Goal: Check status: Check status

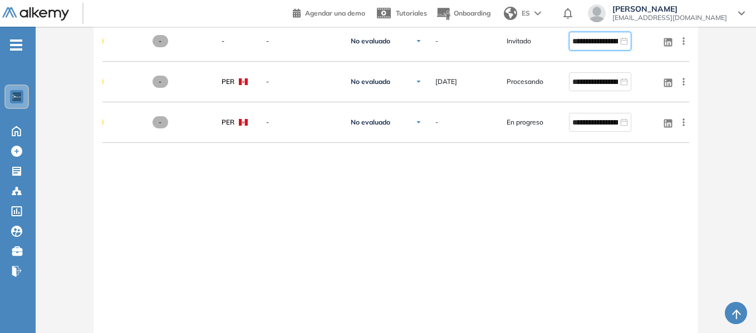
scroll to position [906, 0]
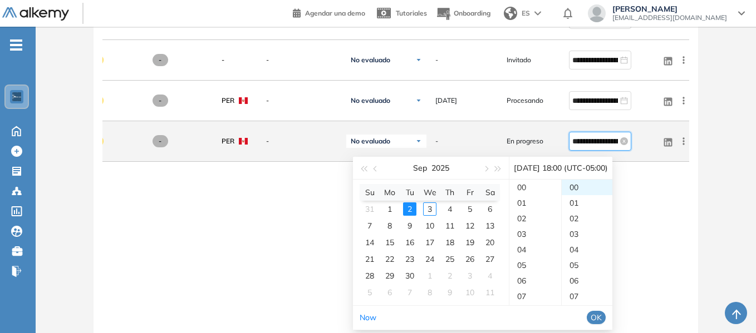
click at [600, 145] on input "**********" at bounding box center [595, 141] width 46 height 12
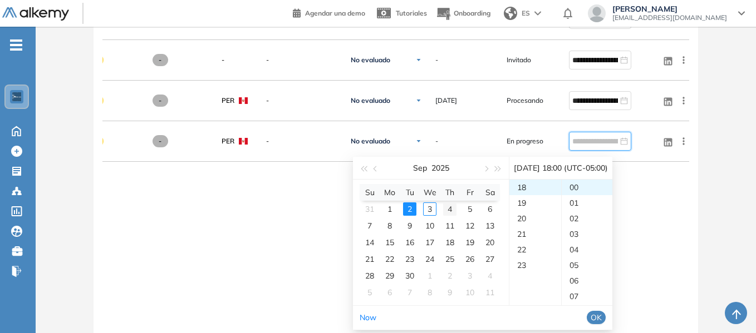
click at [448, 207] on div "4" at bounding box center [449, 209] width 13 height 13
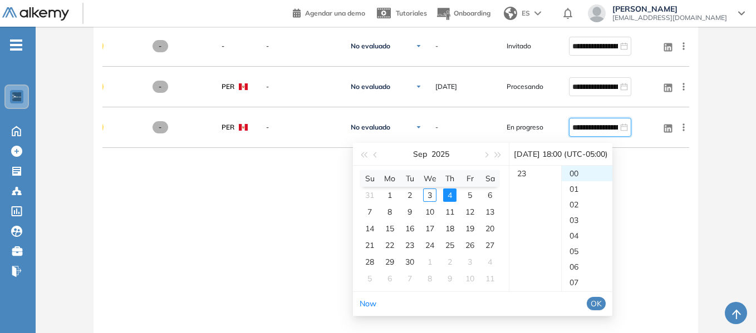
scroll to position [961, 0]
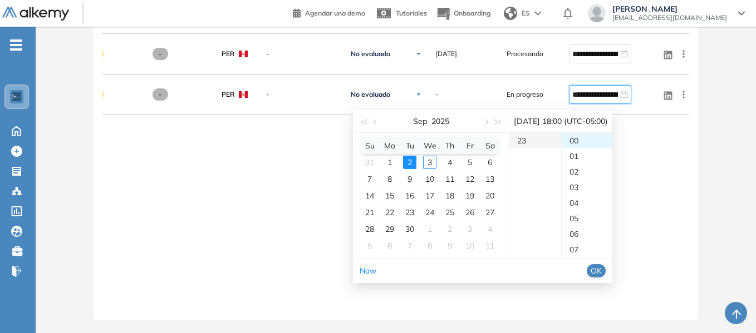
click at [522, 133] on div "23" at bounding box center [535, 141] width 52 height 16
click at [589, 242] on div "07" at bounding box center [586, 250] width 51 height 16
drag, startPoint x: 614, startPoint y: 260, endPoint x: 612, endPoint y: 266, distance: 6.5
click at [601, 265] on span "OK" at bounding box center [595, 271] width 11 height 12
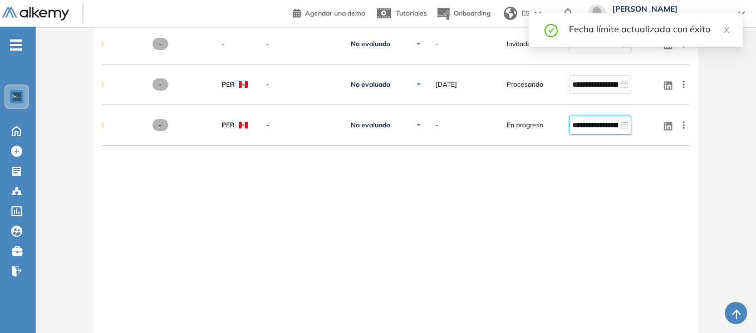
scroll to position [906, 0]
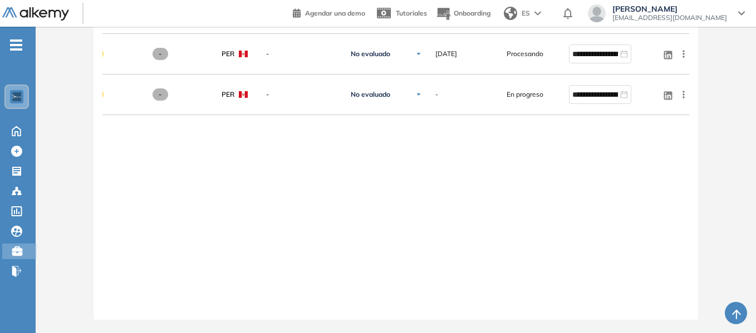
scroll to position [0, 0]
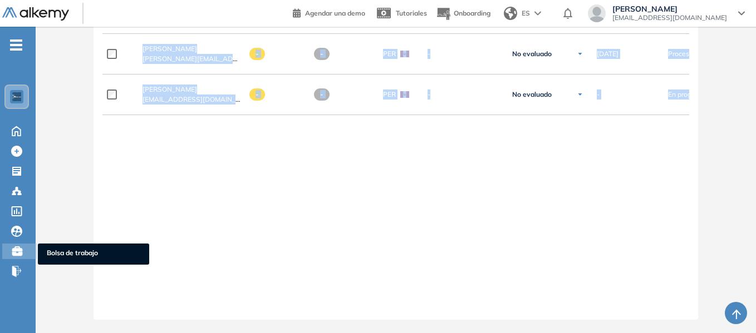
drag, startPoint x: 512, startPoint y: 305, endPoint x: 22, endPoint y: 245, distance: 493.8
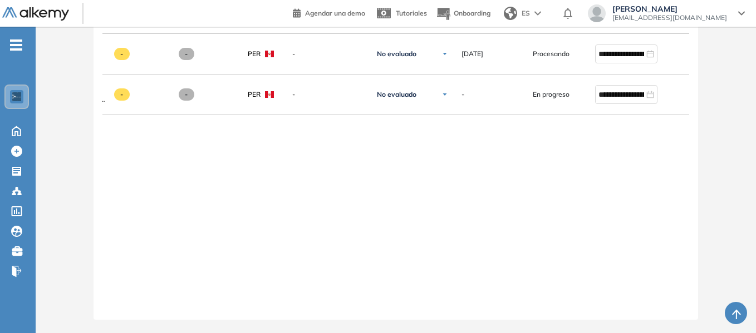
scroll to position [0, 161]
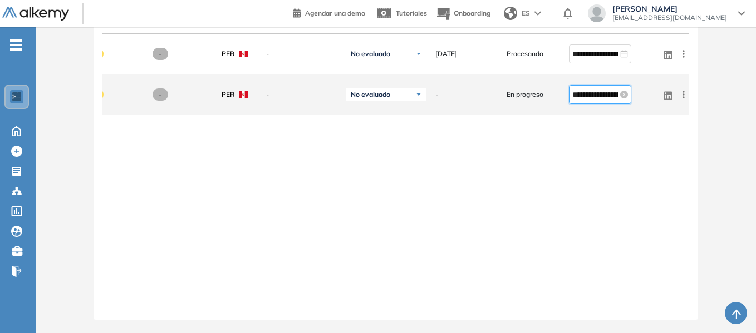
click at [594, 88] on input "**********" at bounding box center [595, 94] width 46 height 12
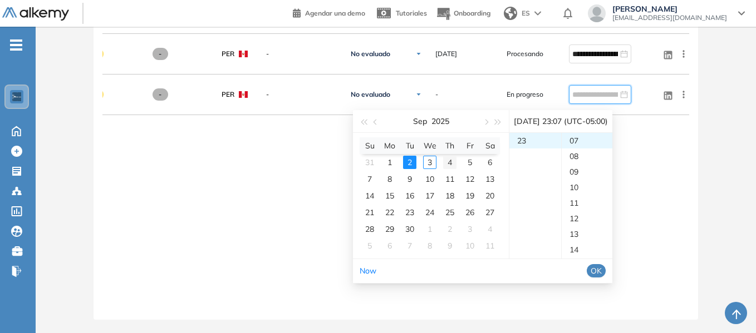
click at [448, 156] on div "4" at bounding box center [449, 162] width 13 height 13
click at [447, 156] on div "4" at bounding box center [449, 162] width 13 height 13
click at [529, 133] on div "23" at bounding box center [535, 141] width 52 height 16
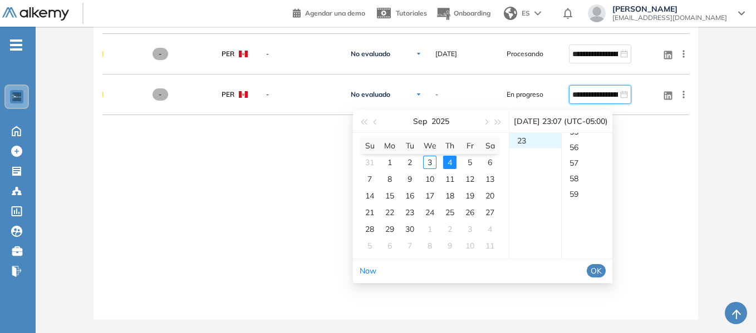
scroll to position [919, 0]
click at [585, 133] on div "59" at bounding box center [586, 141] width 51 height 16
click at [601, 265] on span "OK" at bounding box center [595, 271] width 11 height 12
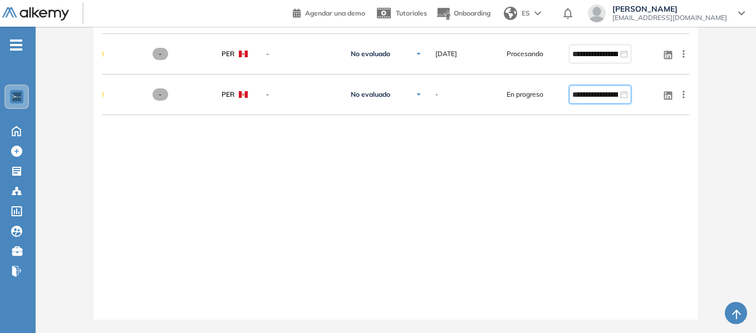
type input "**********"
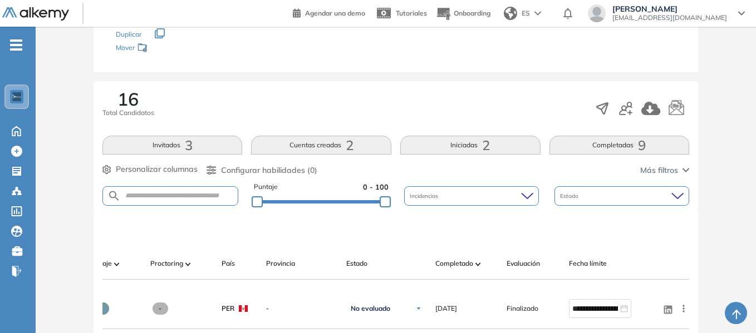
scroll to position [0, 0]
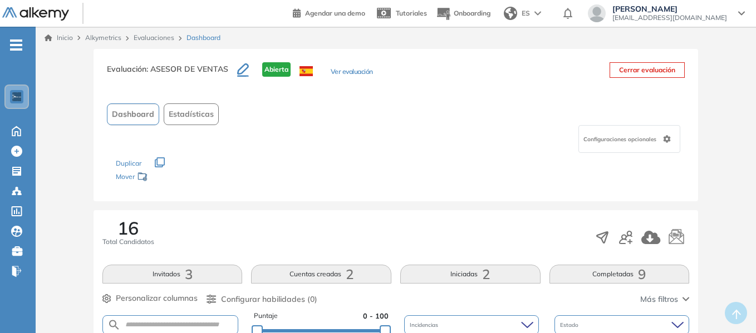
click at [512, 42] on div "Inicio Alkymetrics Evaluaciones Dashboard" at bounding box center [396, 38] width 702 height 10
click at [292, 13] on header "Agendar una demo Tutoriales Onboarding ES [PERSON_NAME] [EMAIL_ADDRESS][DOMAIN_…" at bounding box center [378, 13] width 756 height 27
